Goal: Check status

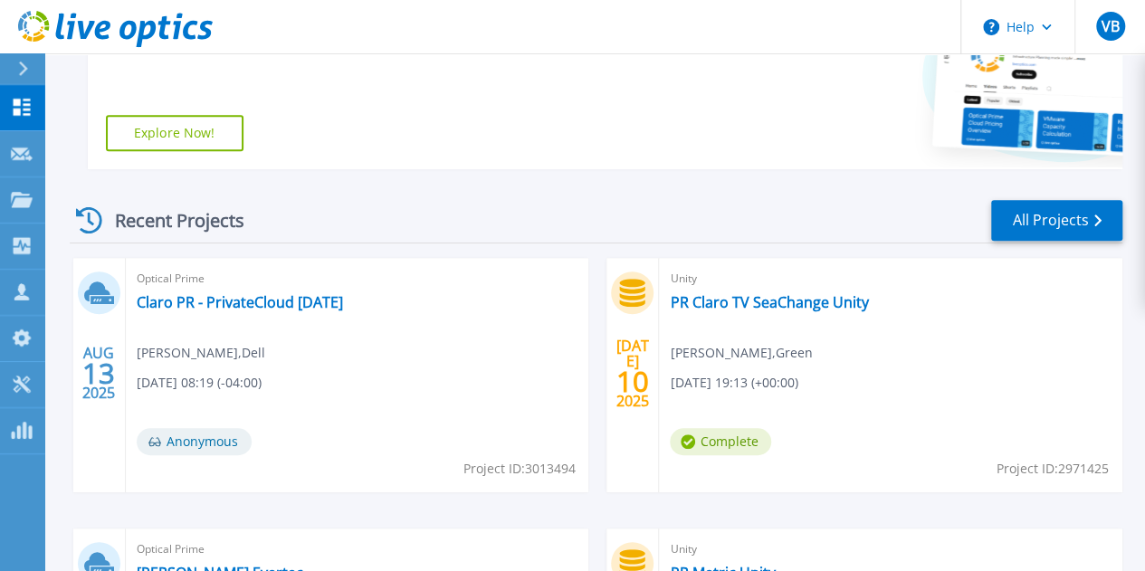
scroll to position [376, 0]
click at [303, 565] on link "[PERSON_NAME] Evertec" at bounding box center [220, 574] width 166 height 18
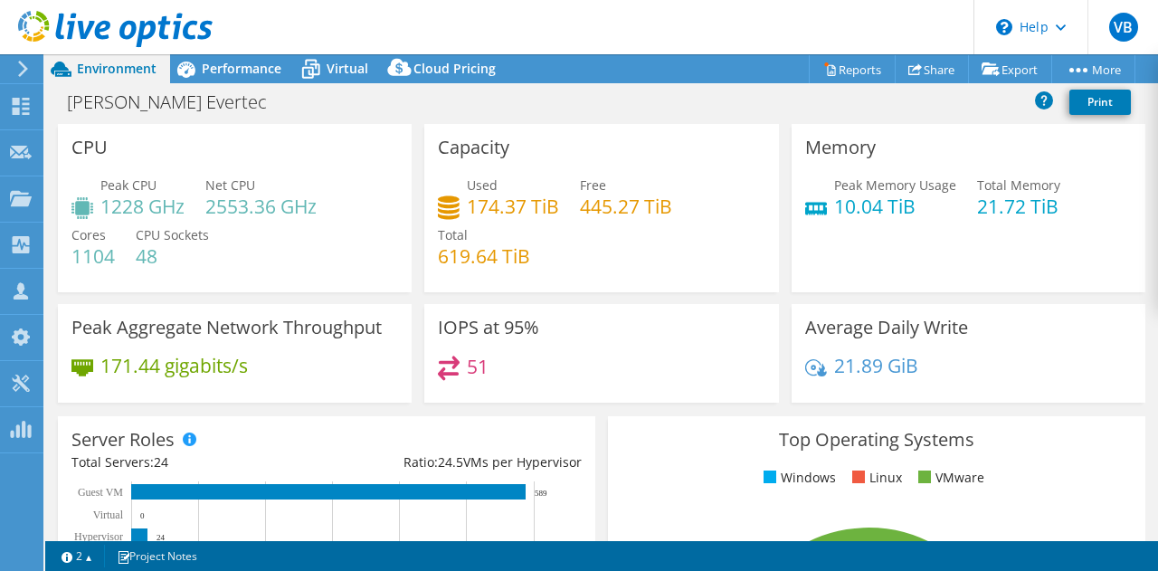
select select "USD"
click at [242, 58] on div "Performance" at bounding box center [232, 68] width 125 height 29
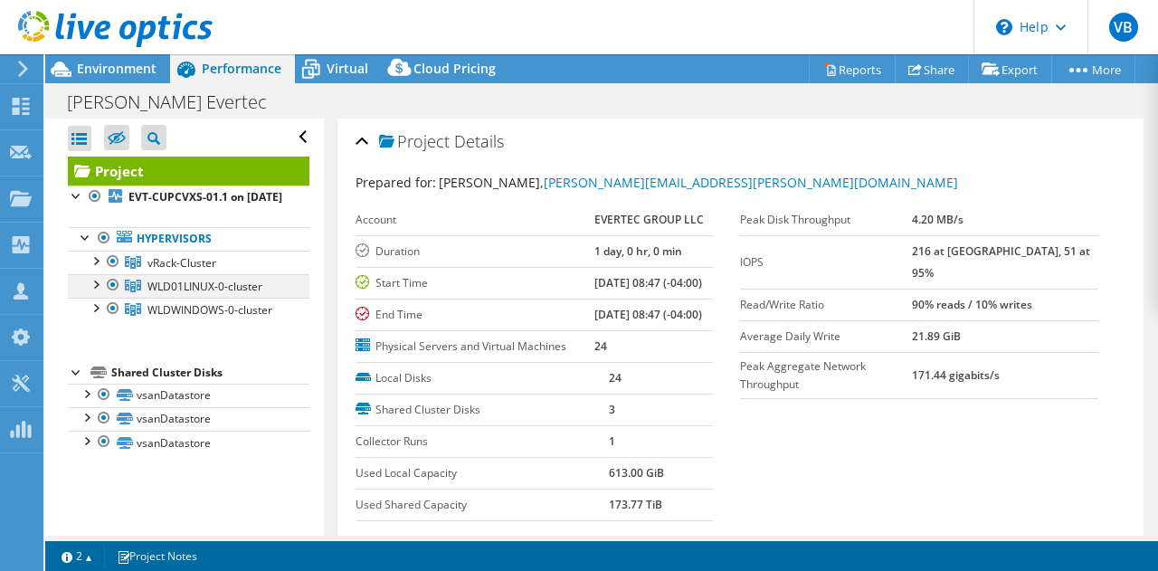
click at [114, 296] on div at bounding box center [113, 285] width 18 height 22
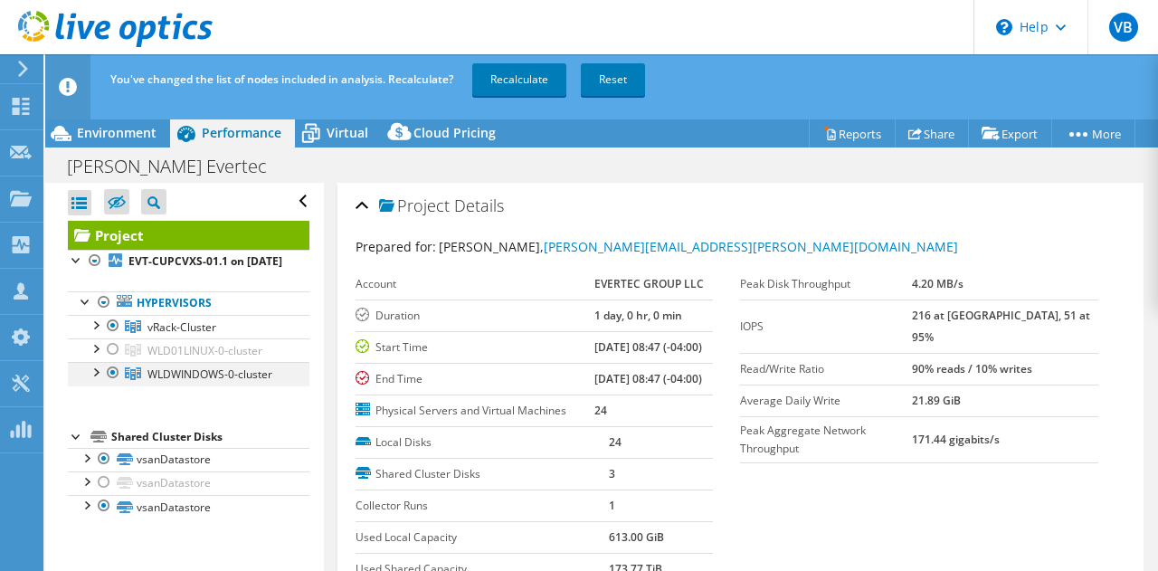
click at [110, 384] on div at bounding box center [113, 373] width 18 height 22
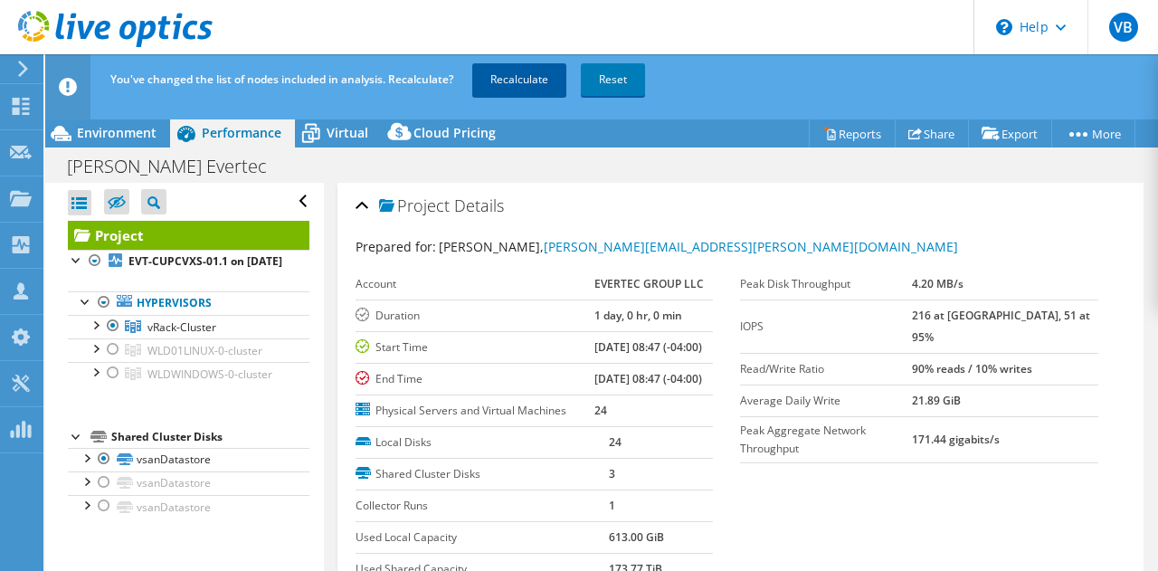
click at [545, 78] on link "Recalculate" at bounding box center [519, 79] width 94 height 33
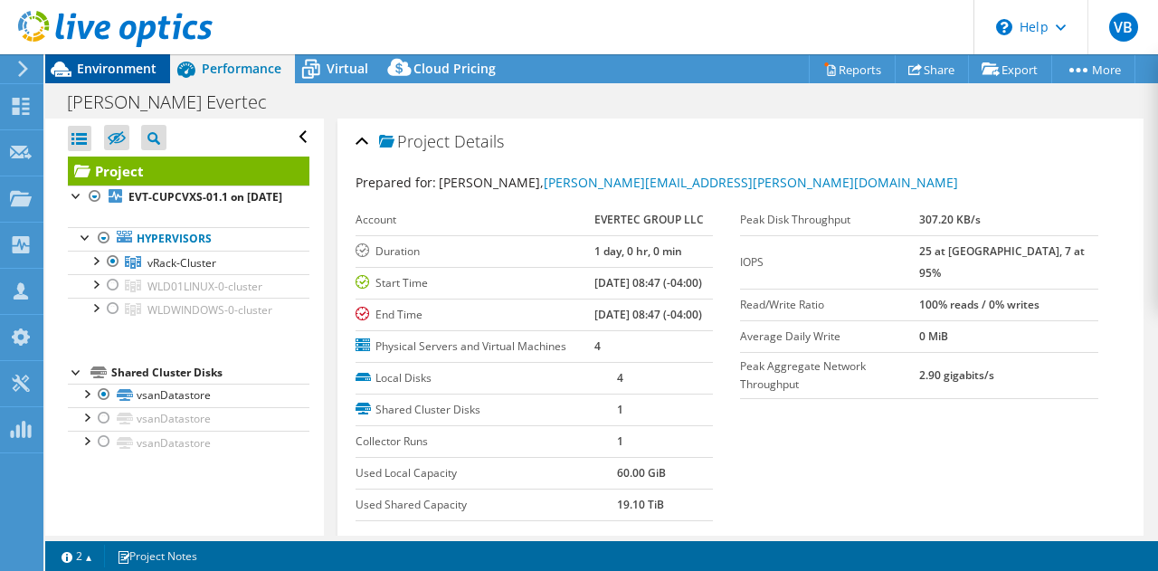
click at [135, 68] on span "Environment" at bounding box center [117, 68] width 80 height 17
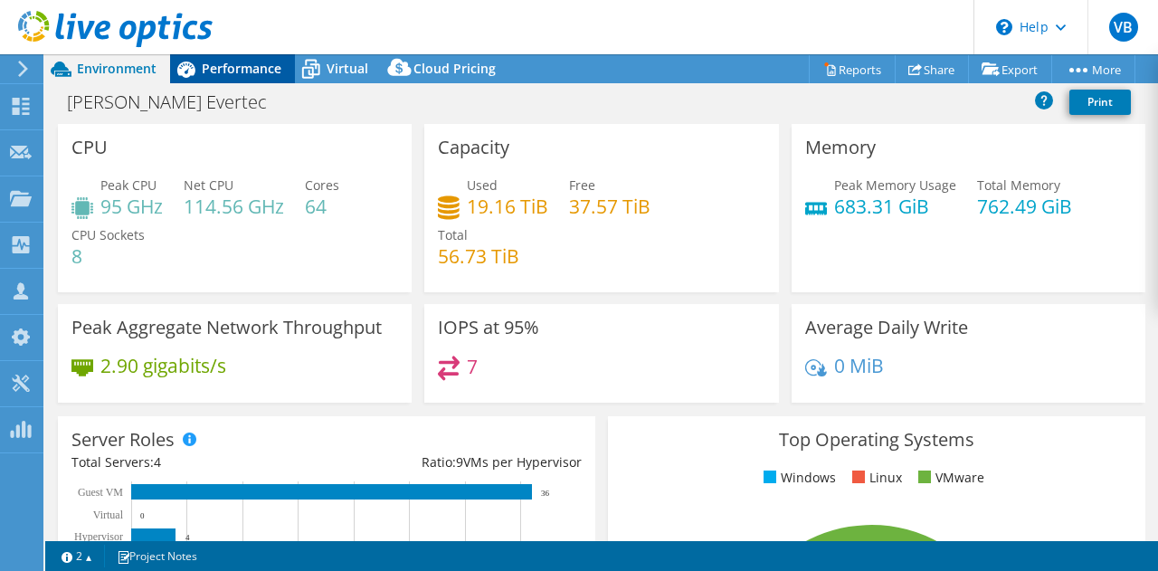
click at [256, 77] on div "Performance" at bounding box center [232, 68] width 125 height 29
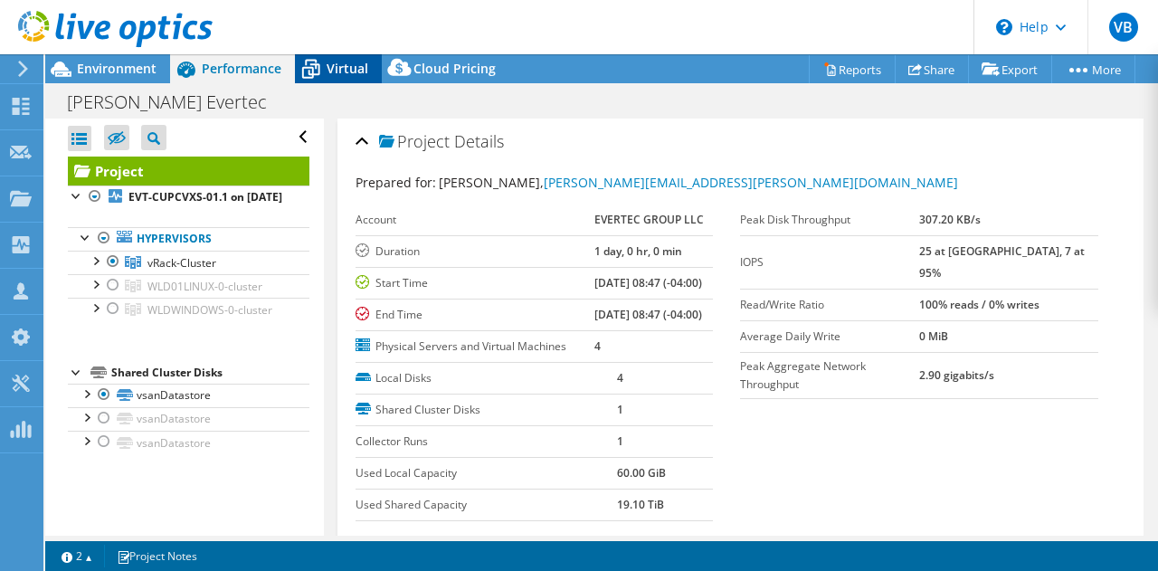
click at [325, 75] on icon at bounding box center [311, 69] width 32 height 32
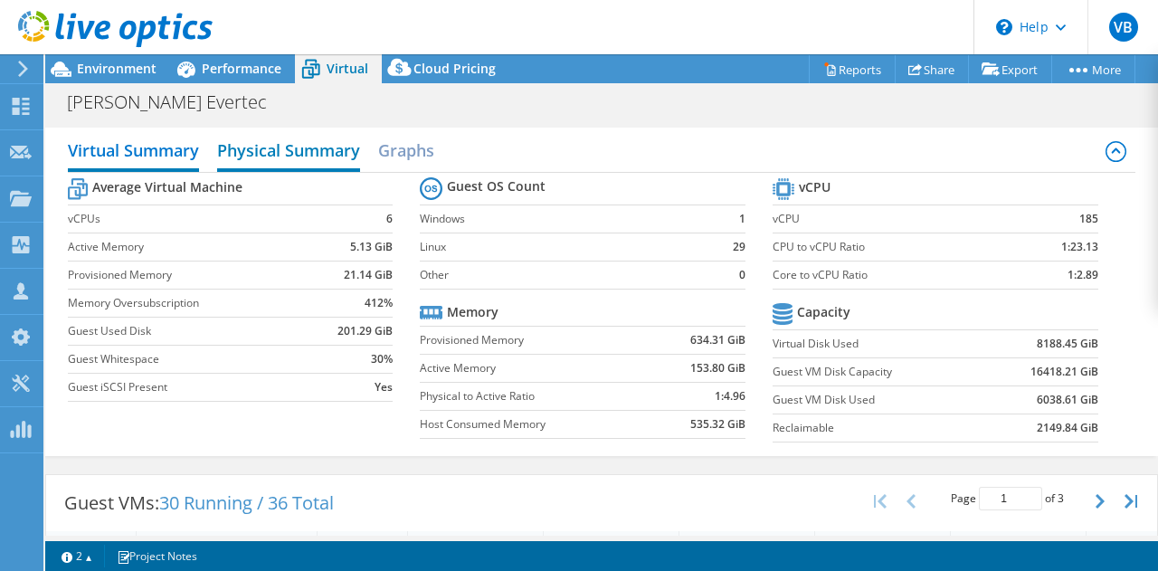
click at [344, 142] on h2 "Physical Summary" at bounding box center [288, 152] width 143 height 40
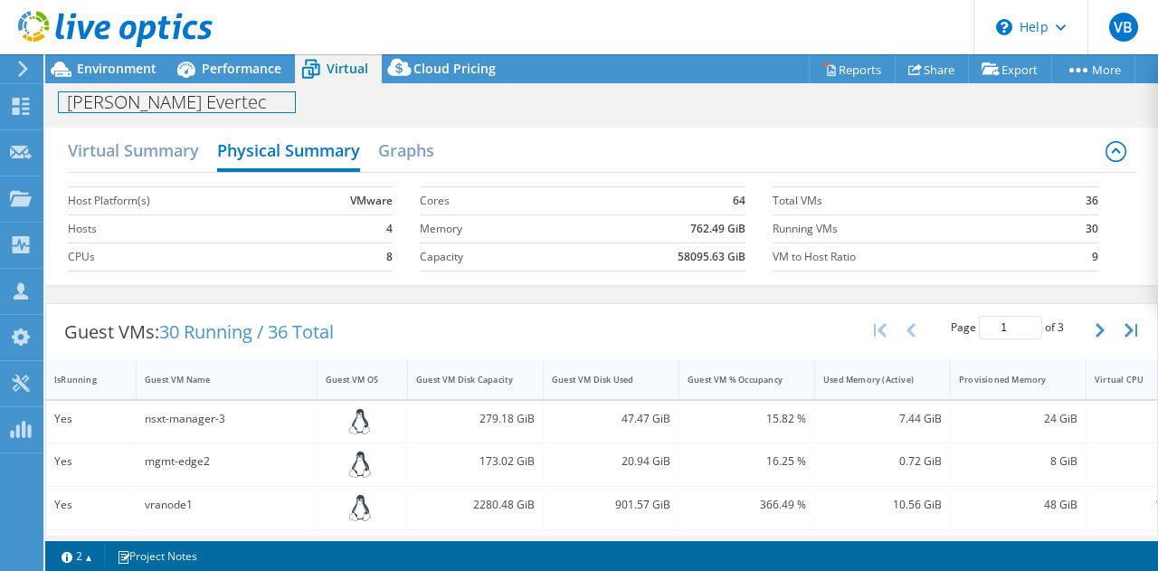
click at [137, 85] on div "[PERSON_NAME] Evertec Print" at bounding box center [601, 101] width 1113 height 33
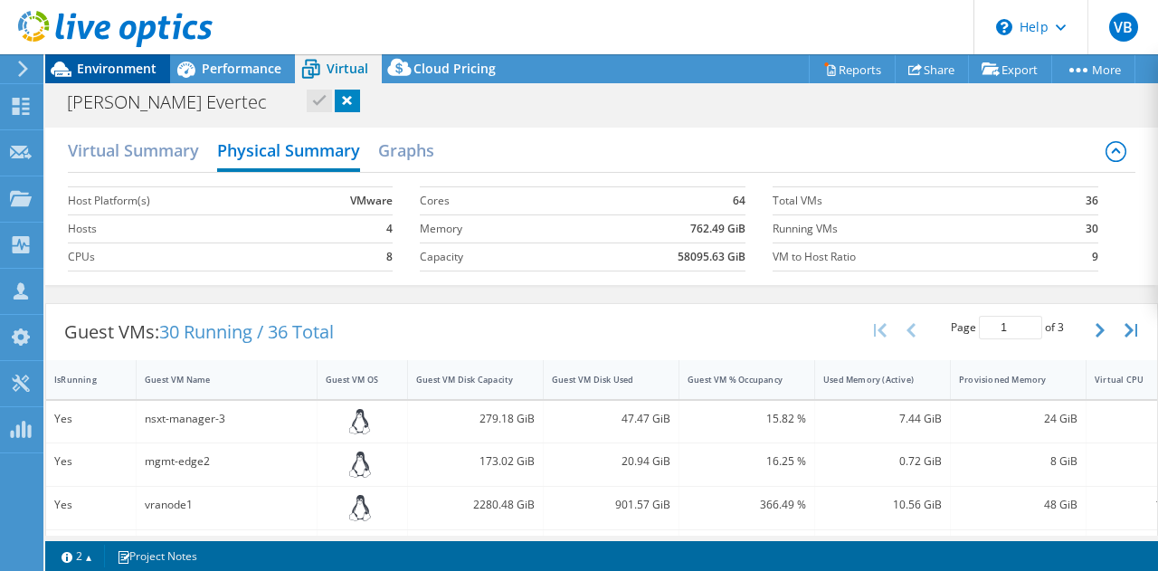
click at [135, 74] on span "Environment" at bounding box center [117, 68] width 80 height 17
